Goal: Navigation & Orientation: Find specific page/section

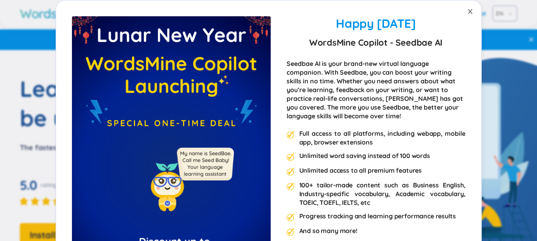
click at [467, 10] on icon "close" at bounding box center [470, 11] width 6 height 6
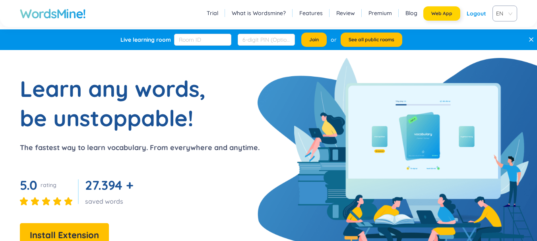
click at [443, 15] on span "Web App" at bounding box center [441, 13] width 21 height 6
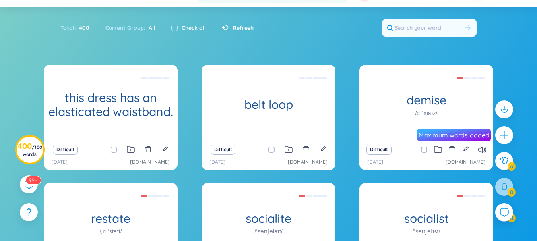
scroll to position [153, 0]
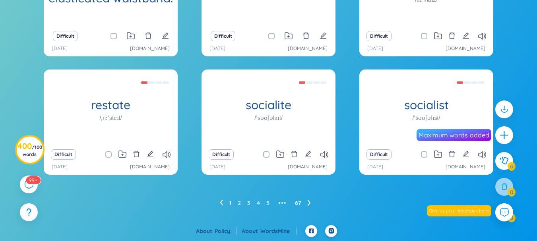
click at [297, 203] on link "67" at bounding box center [298, 203] width 6 height 12
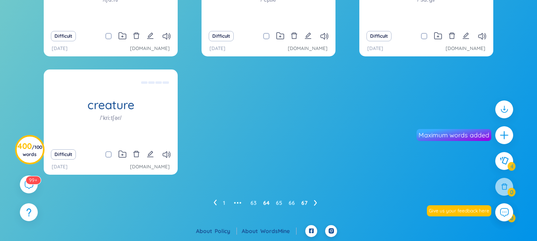
click at [268, 206] on link "64" at bounding box center [266, 203] width 6 height 12
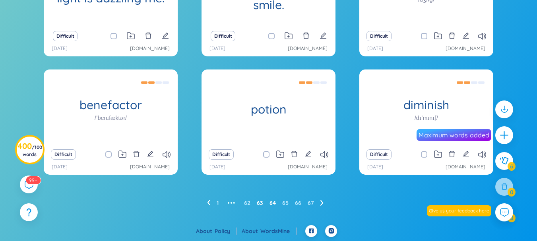
click at [261, 205] on link "63" at bounding box center [260, 203] width 6 height 12
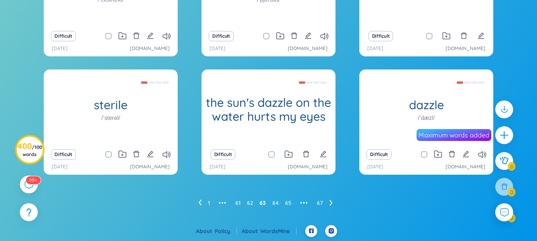
click at [254, 202] on ul "1 ••• 61 62 63 64 65 ••• 67" at bounding box center [268, 203] width 141 height 13
click at [247, 203] on link "62" at bounding box center [250, 203] width 6 height 12
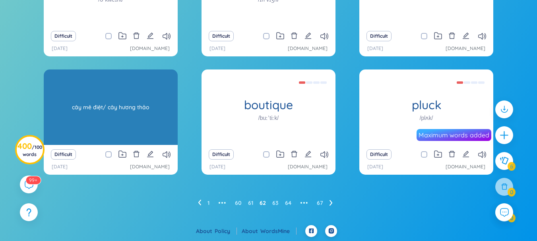
scroll to position [114, 0]
